Goal: Check status

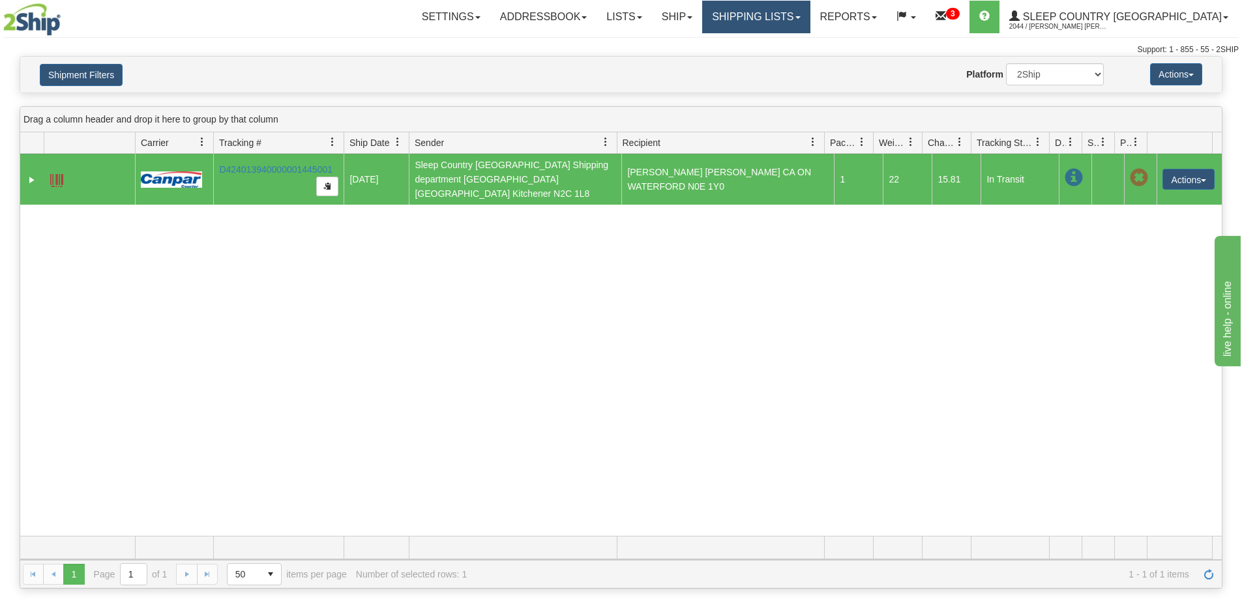
click at [810, 6] on link "Shipping lists" at bounding box center [756, 17] width 108 height 33
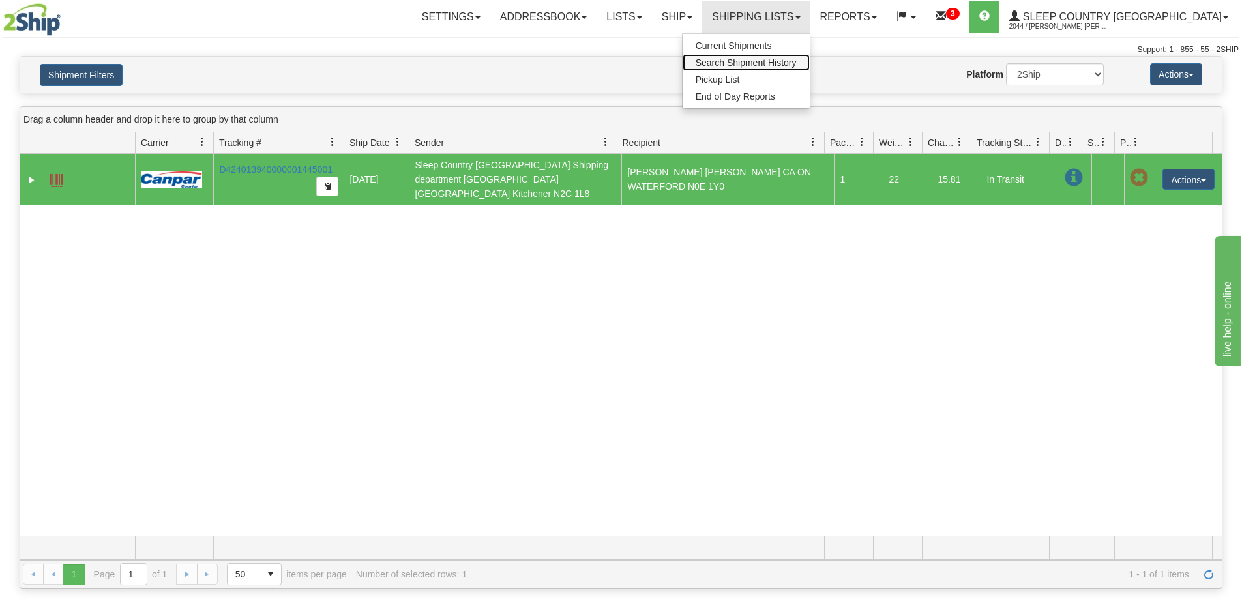
click at [797, 60] on span "Search Shipment History" at bounding box center [745, 62] width 101 height 10
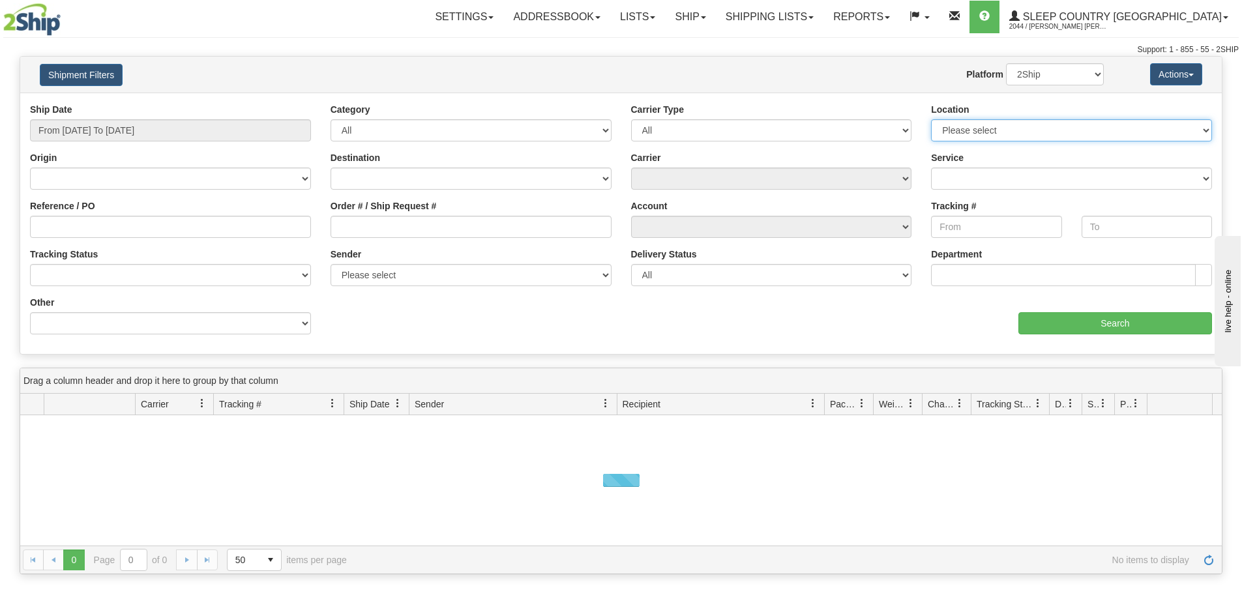
click at [959, 132] on select "Please select Old Toronto DC 921 922 93 94 97 390 915 916 98 902 95 96 90 91 92…" at bounding box center [1071, 130] width 281 height 22
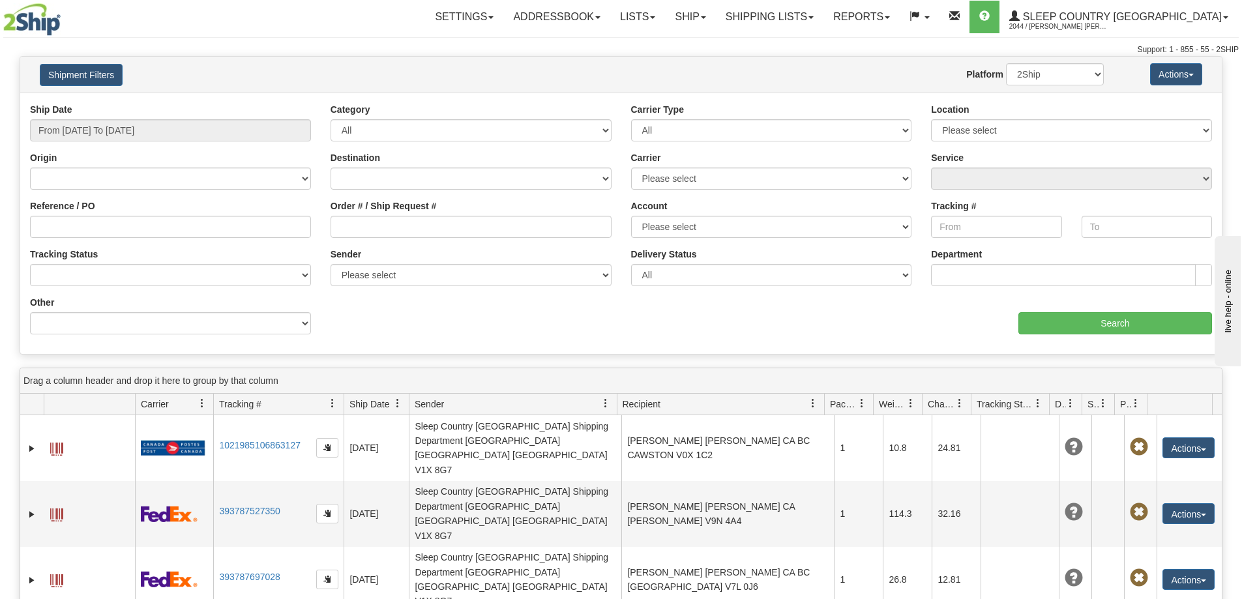
click at [726, 71] on div "Website Agent Nothing selected Client User Platform 2Ship Imported" at bounding box center [670, 74] width 886 height 22
